Goal: Transaction & Acquisition: Purchase product/service

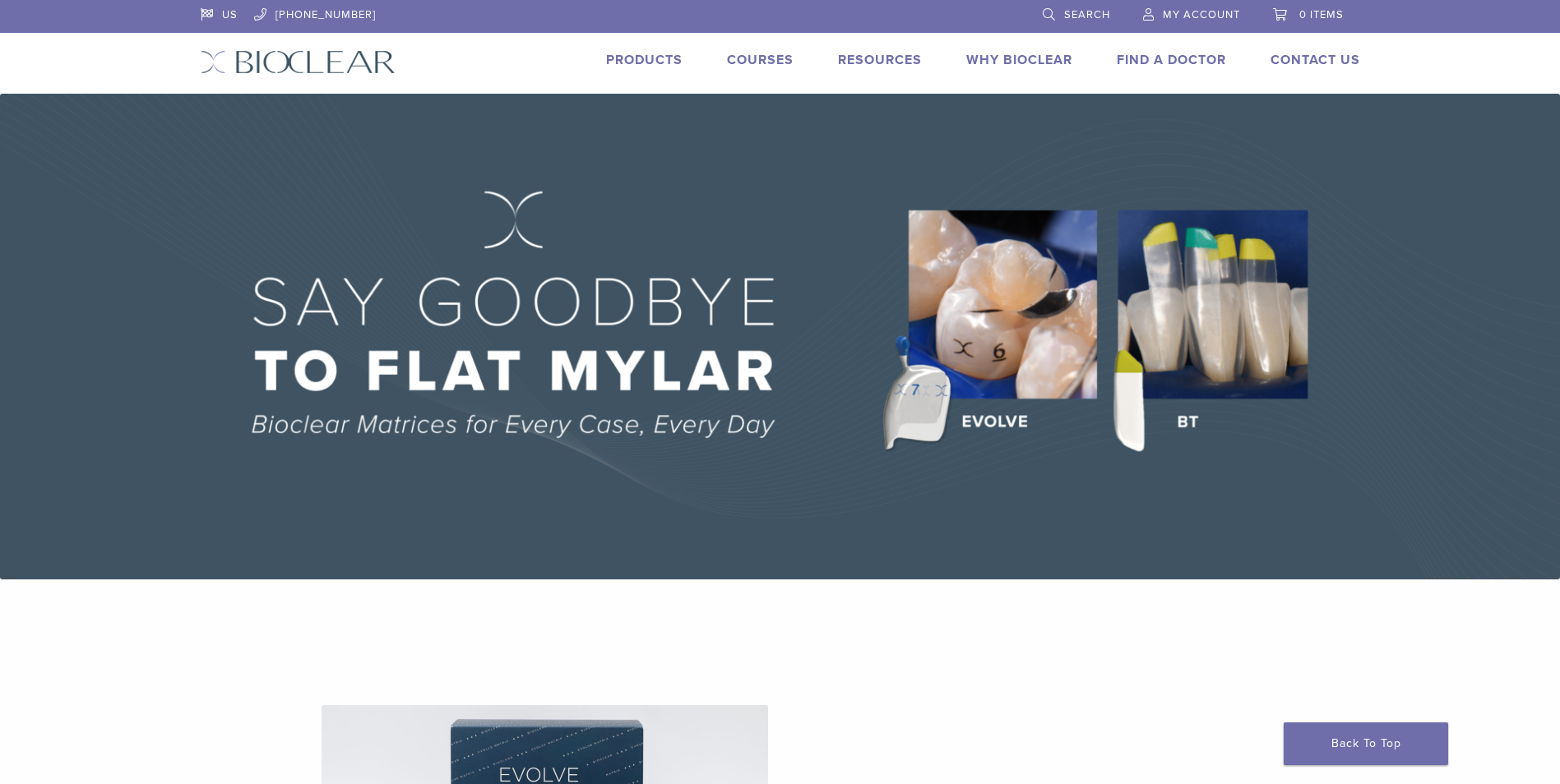
click at [664, 61] on link "Products" at bounding box center [645, 60] width 76 height 17
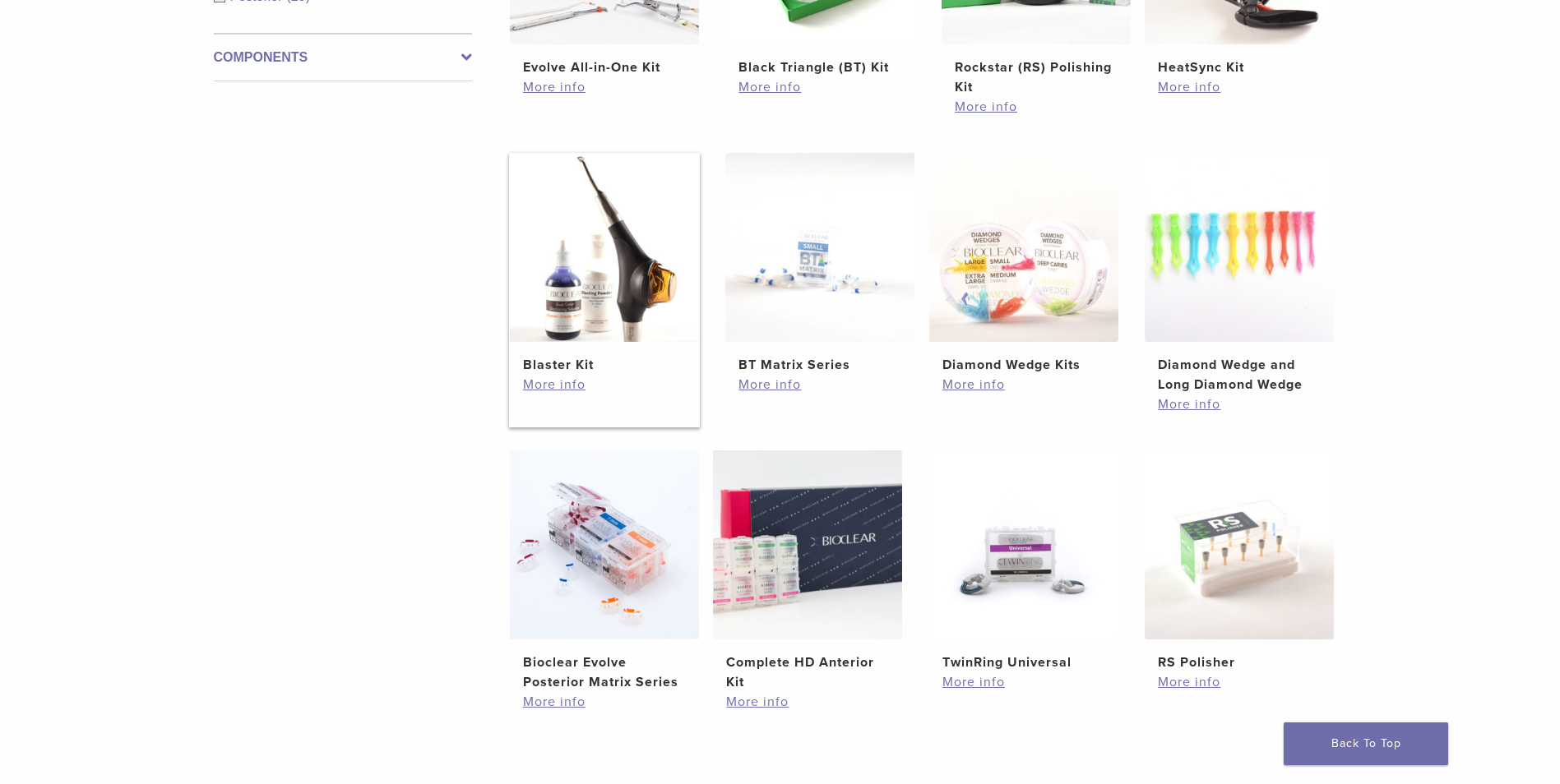
scroll to position [822, 0]
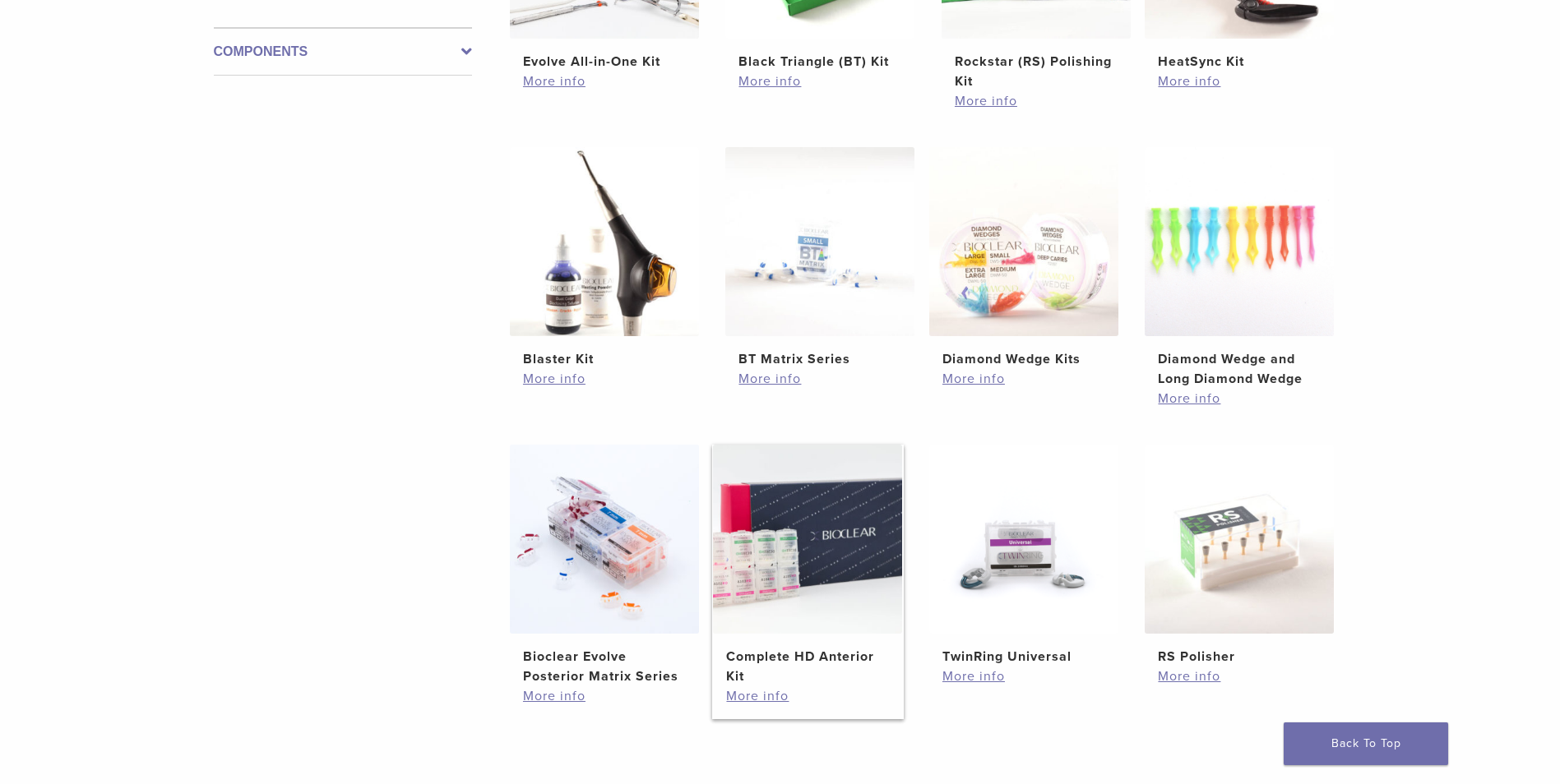
click at [829, 539] on img at bounding box center [807, 540] width 189 height 189
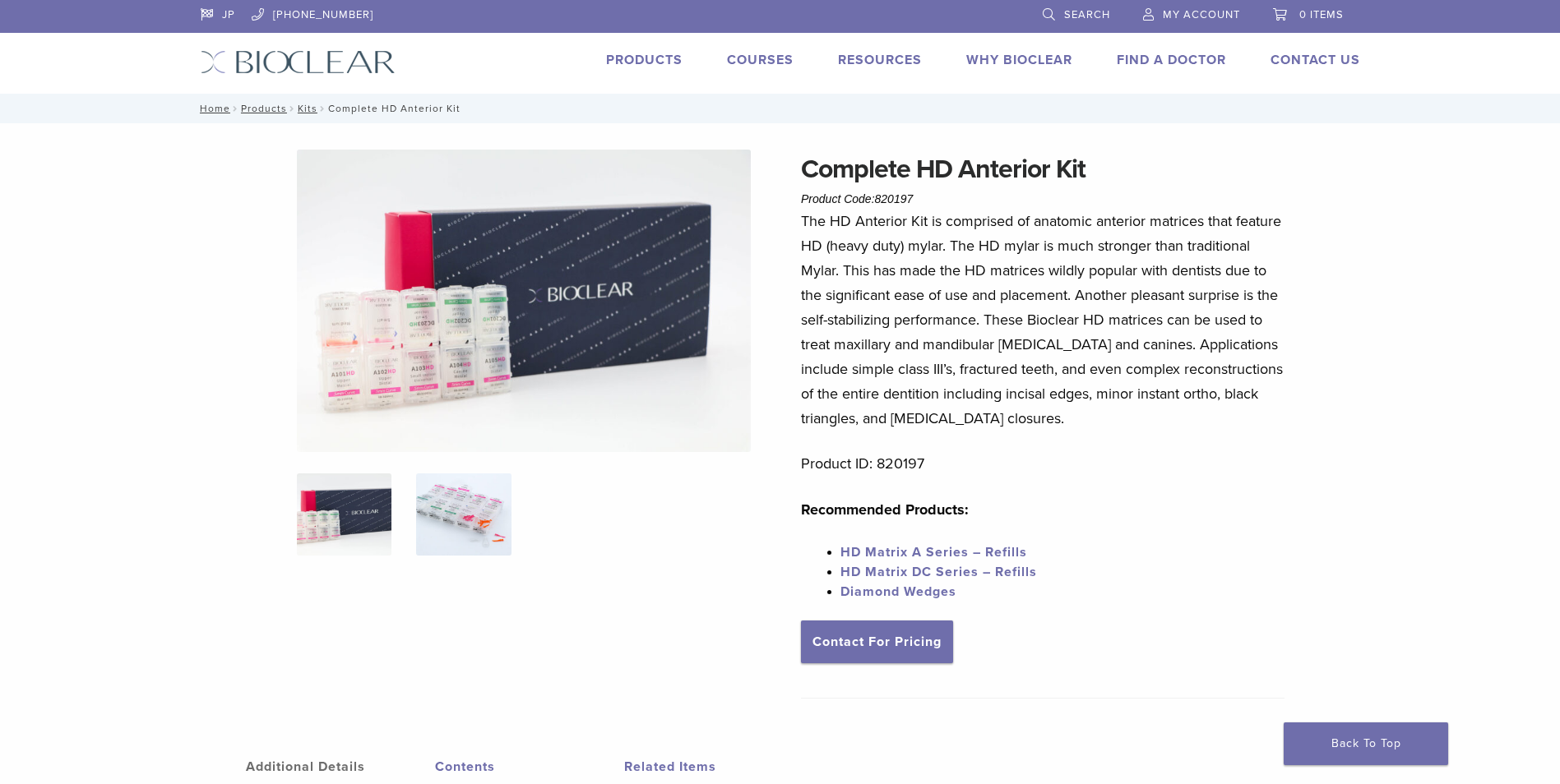
click at [442, 520] on img at bounding box center [463, 514] width 95 height 82
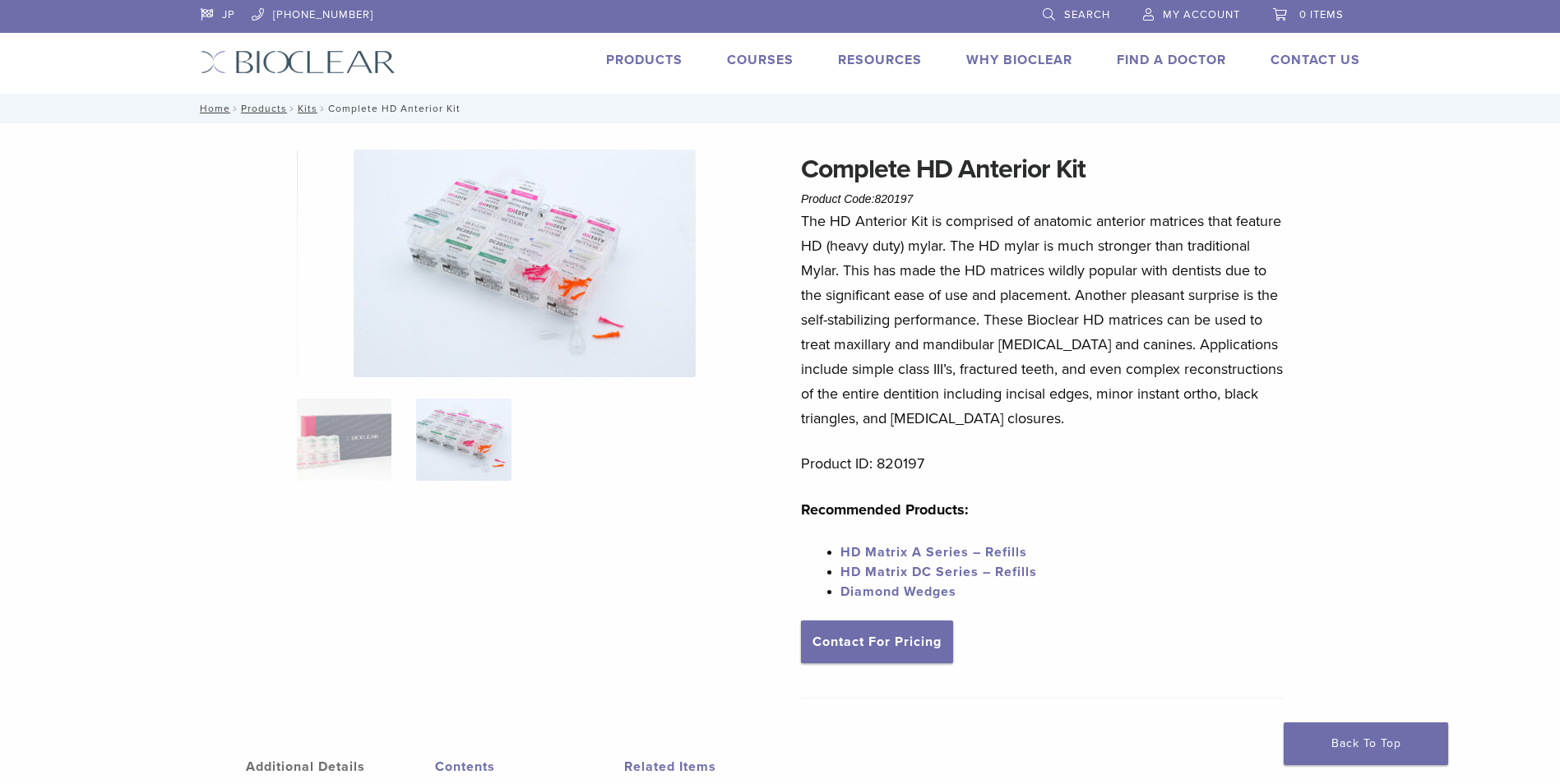
click at [392, 441] on ol at bounding box center [523, 450] width 479 height 104
